Goal: Transaction & Acquisition: Purchase product/service

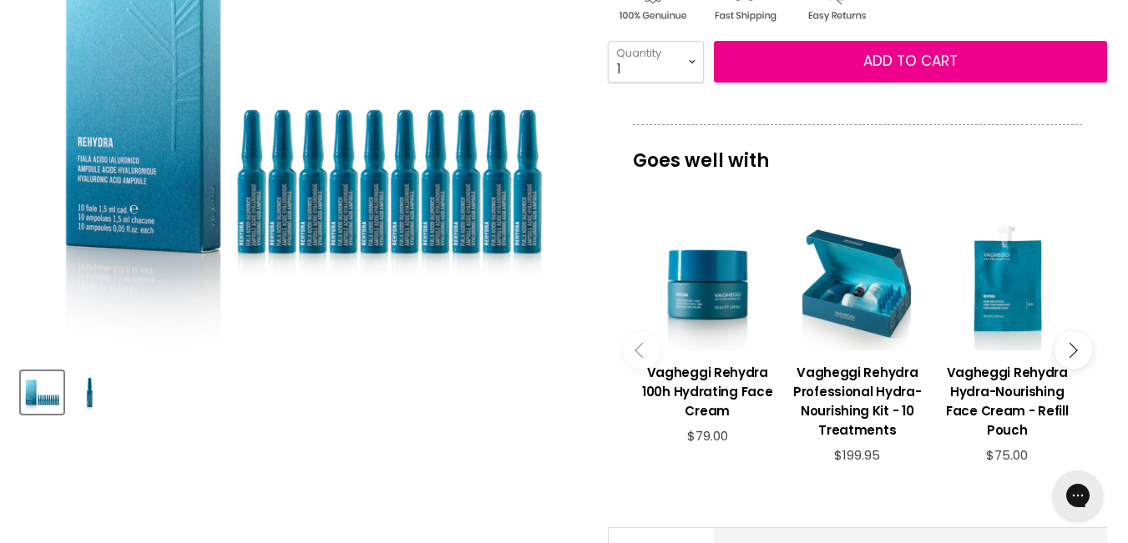
scroll to position [360, 0]
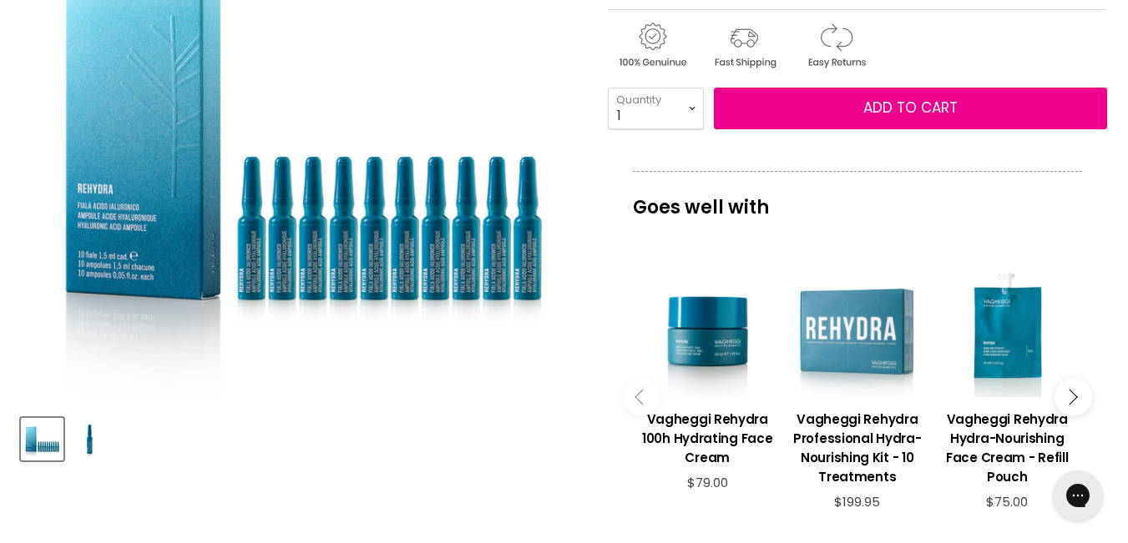
click at [859, 351] on div "Main content" at bounding box center [857, 331] width 133 height 133
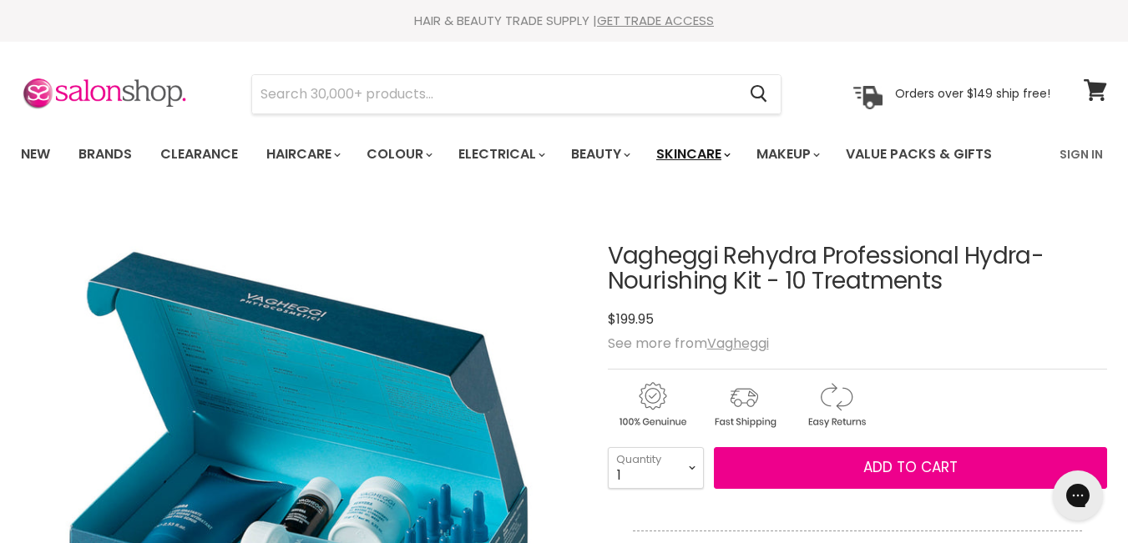
click at [720, 157] on link "Skincare" at bounding box center [692, 154] width 97 height 35
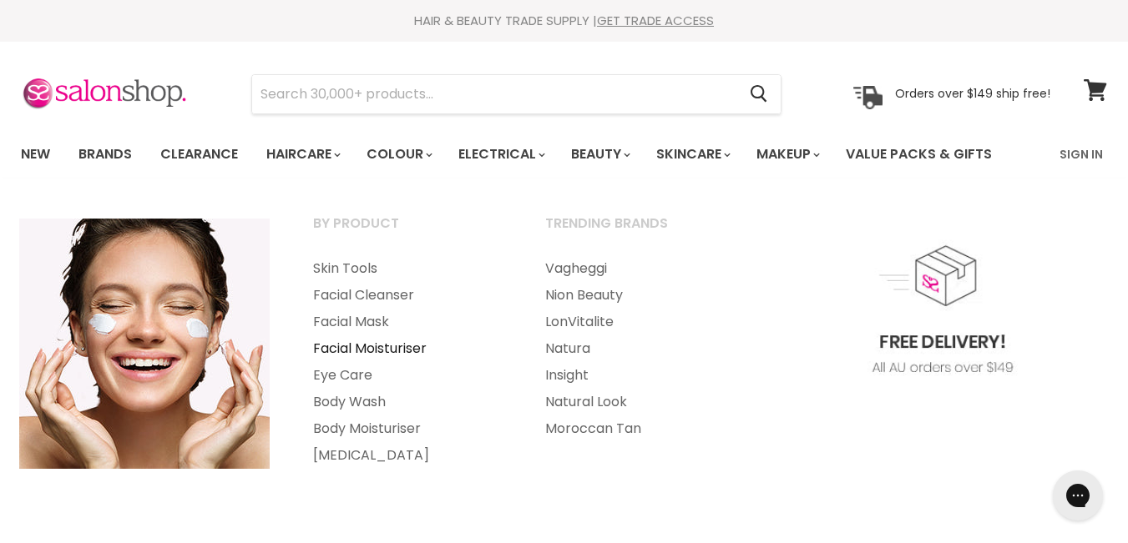
click at [340, 348] on link "Facial Moisturiser" at bounding box center [406, 349] width 229 height 27
